Goal: Transaction & Acquisition: Subscribe to service/newsletter

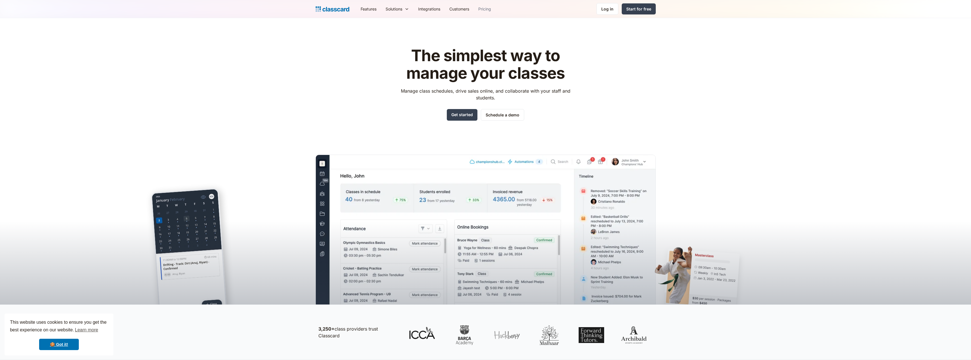
click at [481, 10] on link "Pricing" at bounding box center [485, 9] width 22 height 13
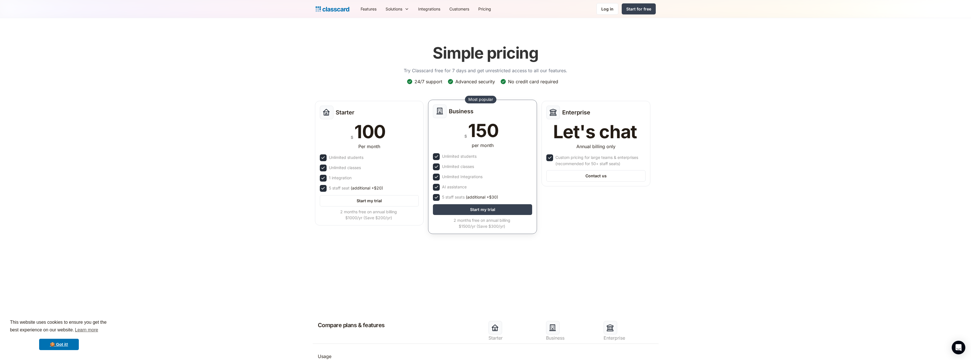
click at [454, 197] on div "5 staff seats (additional +$30)" at bounding box center [470, 197] width 56 height 6
click at [481, 199] on span "(additional +$30)" at bounding box center [482, 197] width 32 height 6
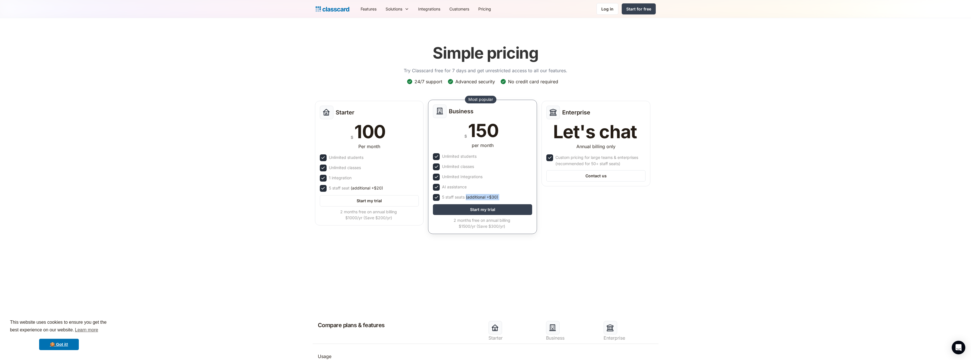
click at [481, 199] on span "(additional +$30)" at bounding box center [482, 197] width 32 height 6
click at [506, 200] on div "5 staff seats (additional +$30)" at bounding box center [482, 197] width 99 height 7
drag, startPoint x: 507, startPoint y: 225, endPoint x: 449, endPoint y: 218, distance: 58.2
click at [449, 218] on div "2 months free on annual billing $1500/yr (Save $300/yr)" at bounding box center [482, 223] width 98 height 12
click at [484, 198] on span "(additional +$30)" at bounding box center [482, 197] width 32 height 6
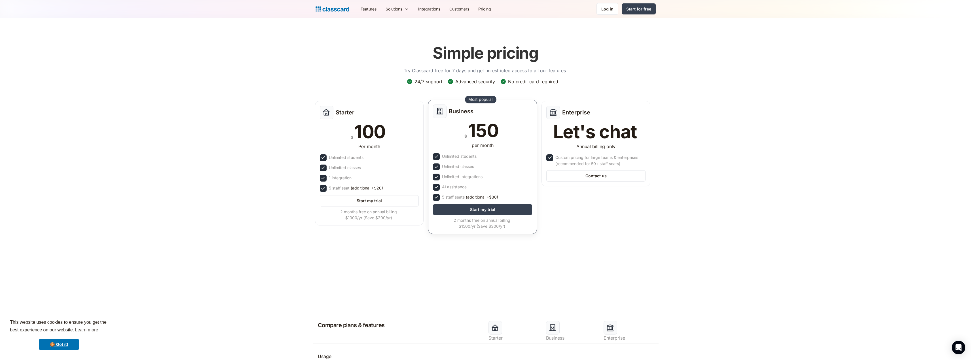
drag, startPoint x: 499, startPoint y: 197, endPoint x: 502, endPoint y: 195, distance: 3.6
click at [502, 195] on div "5 staff seats (additional +$30)" at bounding box center [482, 197] width 99 height 7
click at [493, 198] on span "(additional +$30)" at bounding box center [482, 197] width 32 height 6
click at [572, 111] on h2 "Enterprise" at bounding box center [576, 111] width 28 height 7
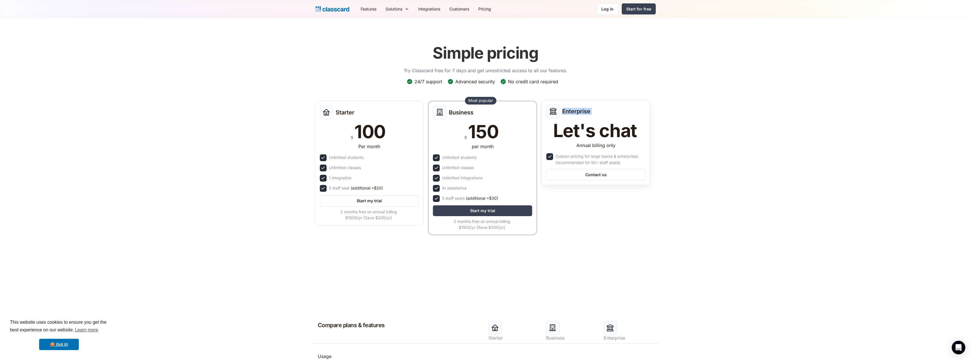
click at [572, 111] on h2 "Enterprise" at bounding box center [576, 111] width 28 height 7
click at [729, 164] on header "Simple pricing Try Classcard free for 7 days and get unrestricted access to all…" at bounding box center [485, 153] width 971 height 270
click at [480, 71] on p "Try Classcard free for 7 days and get unrestricted access to all our features." at bounding box center [486, 70] width 164 height 7
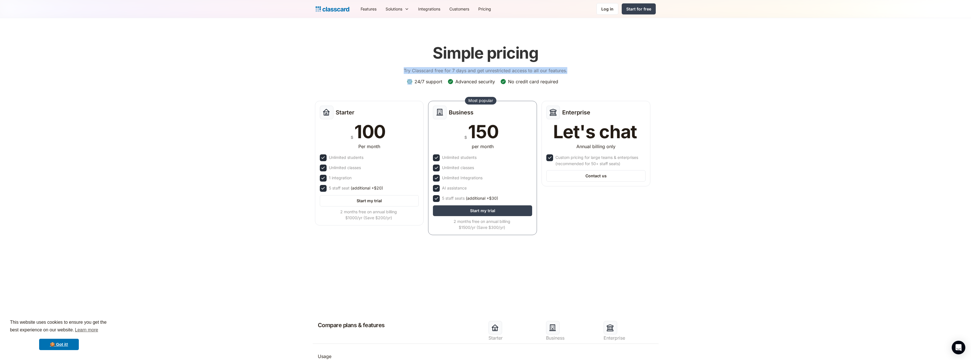
click at [508, 71] on p "Try Classcard free for 7 days and get unrestricted access to all our features." at bounding box center [486, 70] width 164 height 7
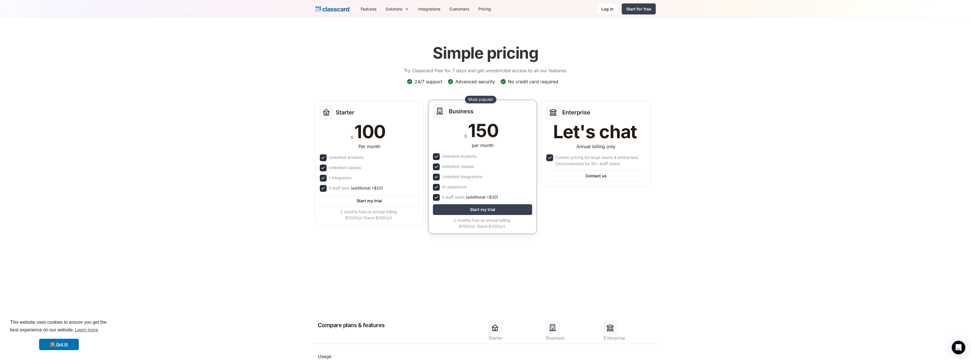
drag, startPoint x: 502, startPoint y: 197, endPoint x: 473, endPoint y: 200, distance: 29.3
click at [473, 200] on div "5 staff seats (additional +$30)" at bounding box center [482, 197] width 99 height 7
click at [463, 266] on header "Simple pricing Try Classcard free for 7 days and get unrestricted access to all…" at bounding box center [485, 153] width 971 height 270
